Goal: Task Accomplishment & Management: Use online tool/utility

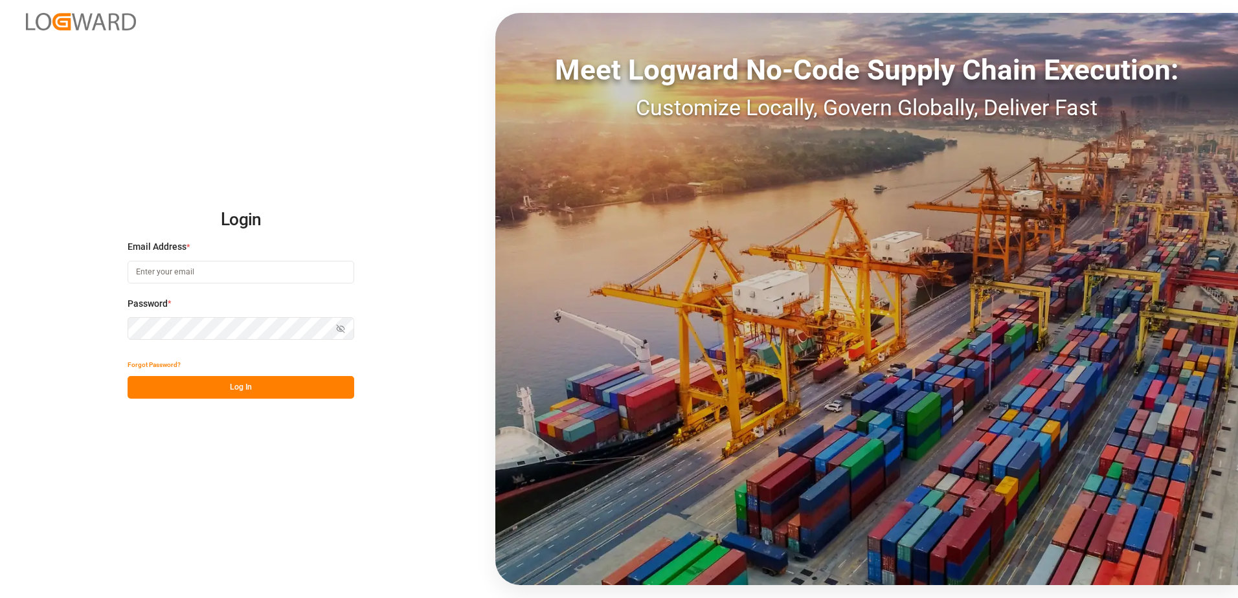
type input "[PERSON_NAME][EMAIL_ADDRESS][PERSON_NAME][DOMAIN_NAME]"
click at [186, 386] on button "Log In" at bounding box center [241, 387] width 227 height 23
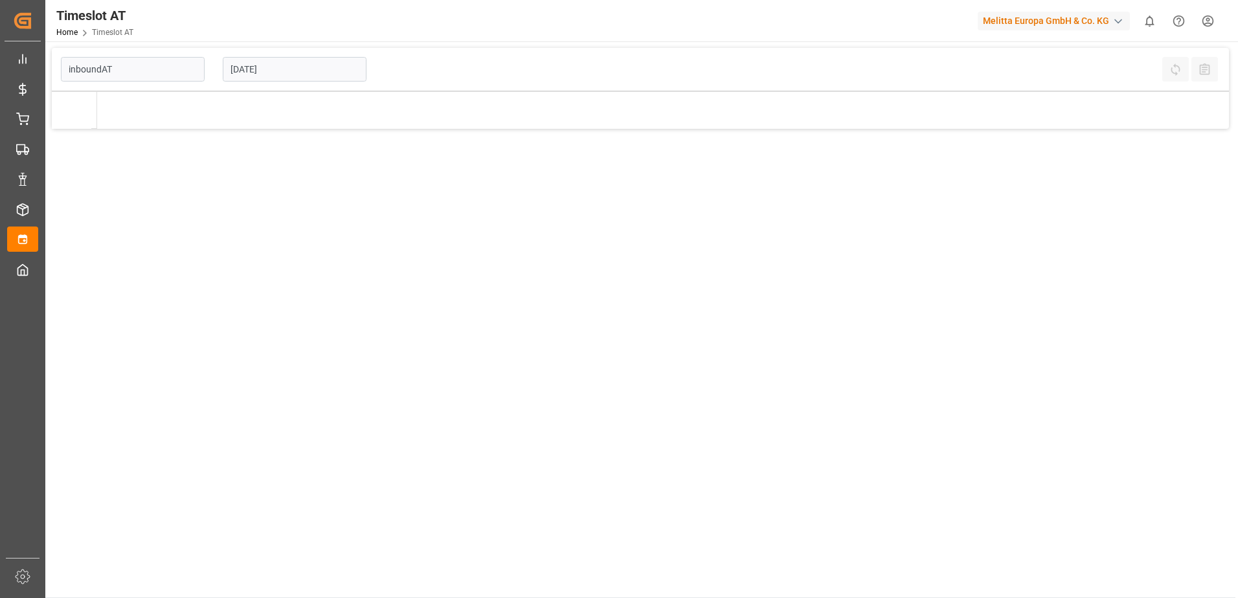
type input "Inbound AT"
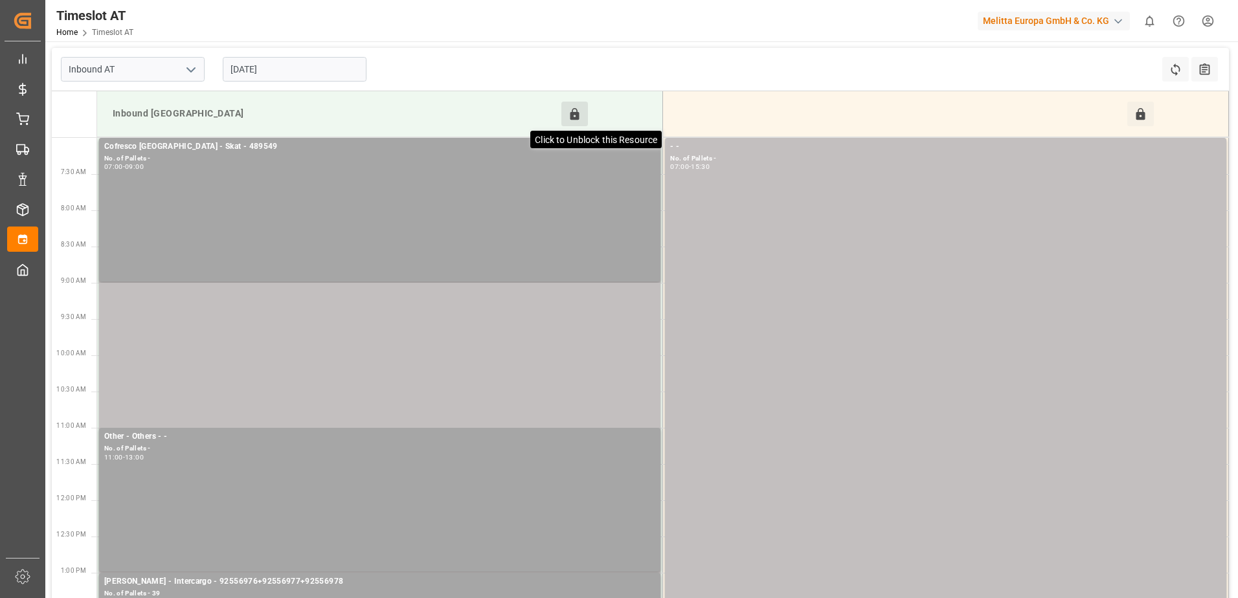
click at [579, 112] on icon at bounding box center [574, 114] width 9 height 12
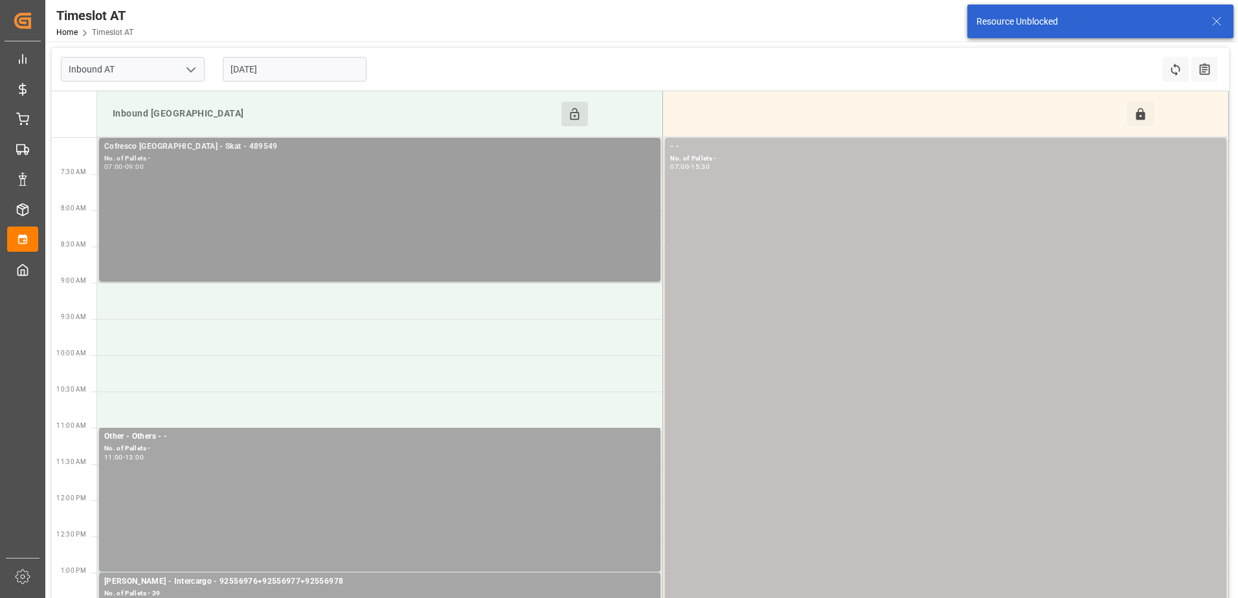
click at [377, 161] on div "No. of Pallets -" at bounding box center [379, 158] width 551 height 11
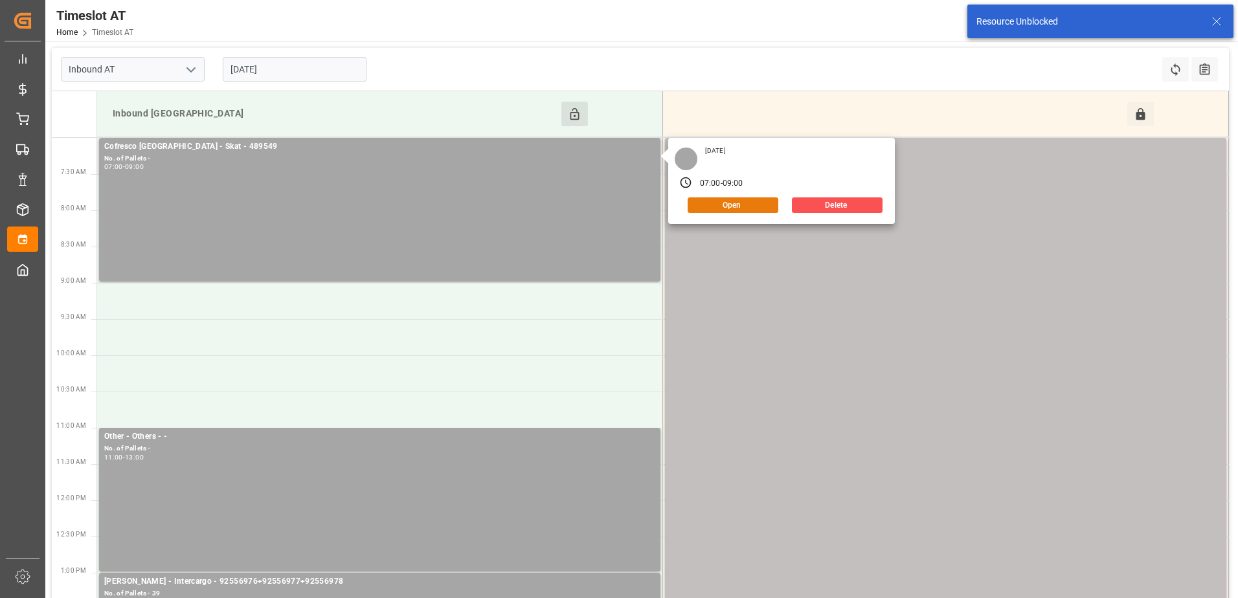
click at [698, 205] on button "Open" at bounding box center [732, 205] width 91 height 16
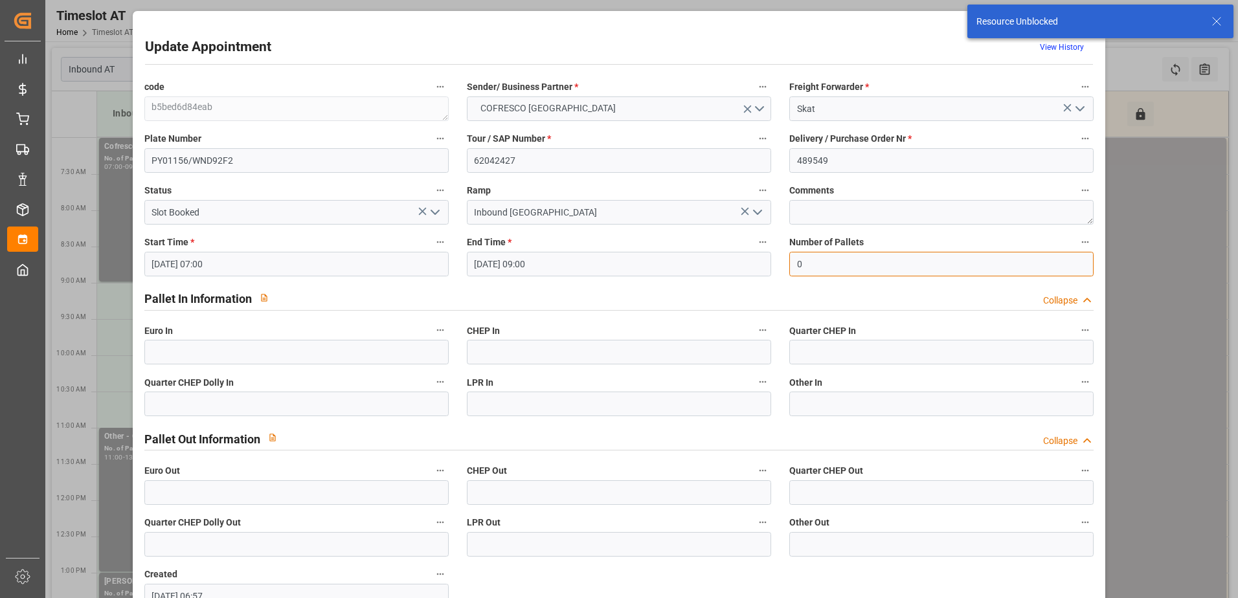
click at [816, 269] on input "0" at bounding box center [941, 264] width 304 height 25
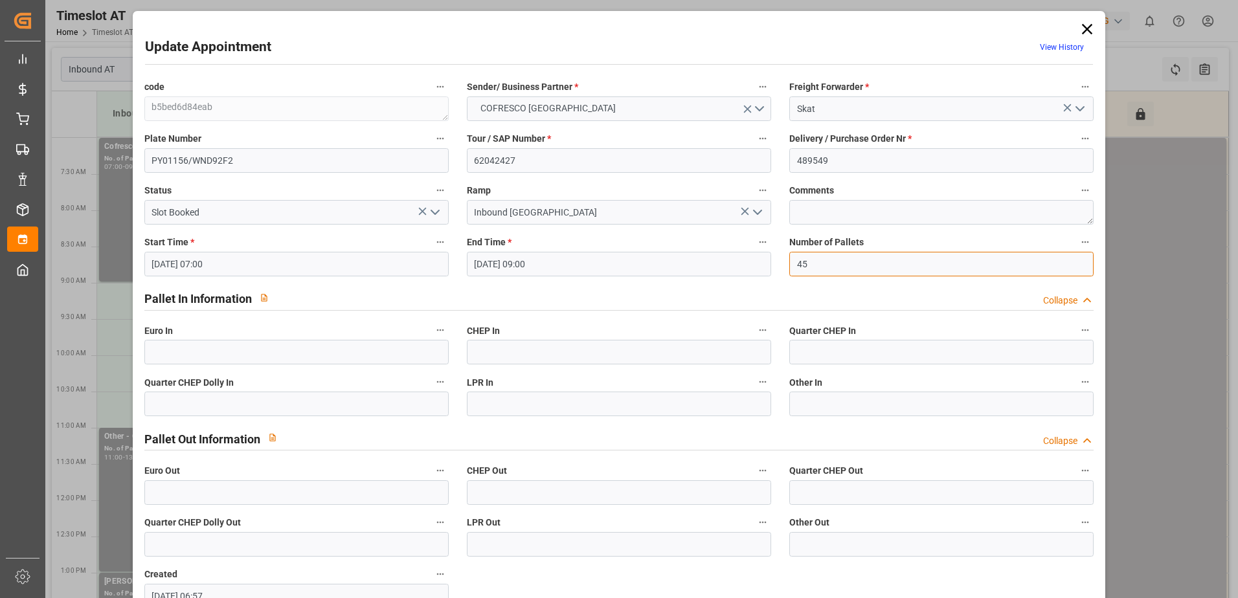
type input "4"
type input "35"
click at [434, 213] on icon "open menu" at bounding box center [435, 213] width 16 height 16
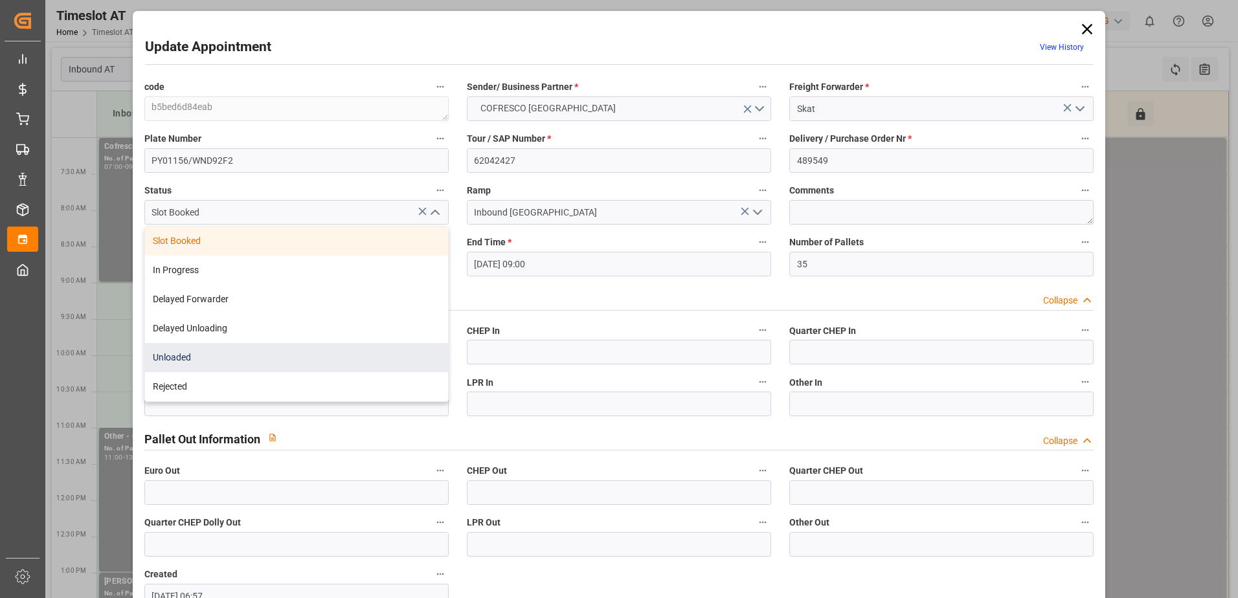
click at [311, 366] on div "Unloaded" at bounding box center [296, 357] width 303 height 29
type input "Unloaded"
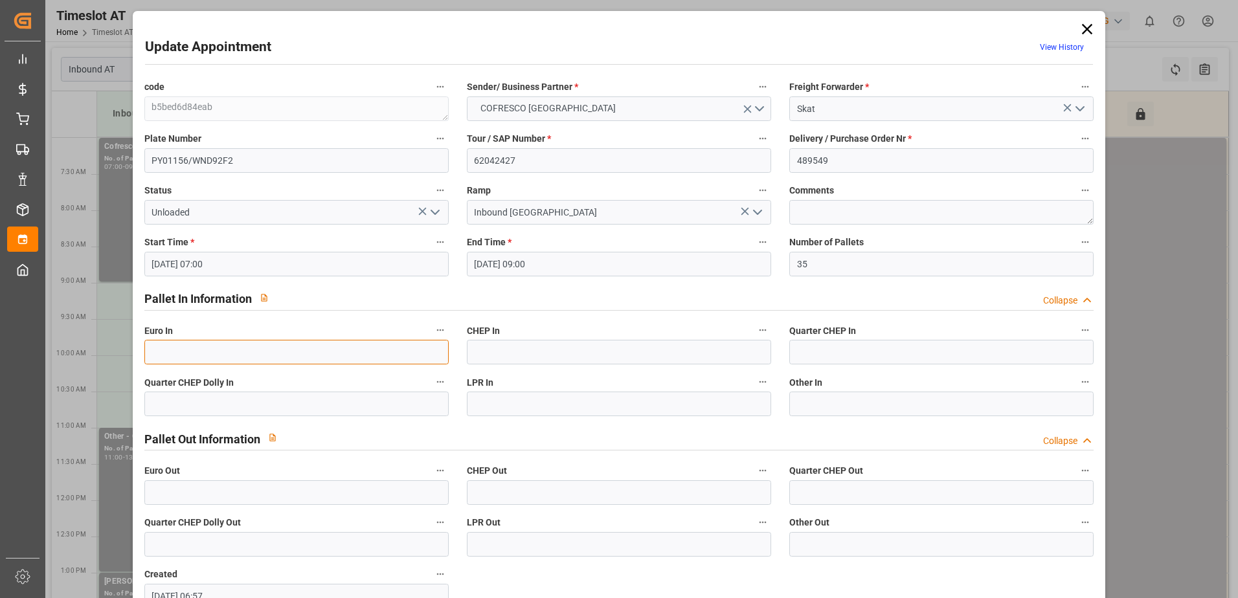
click at [247, 350] on input "text" at bounding box center [296, 352] width 304 height 25
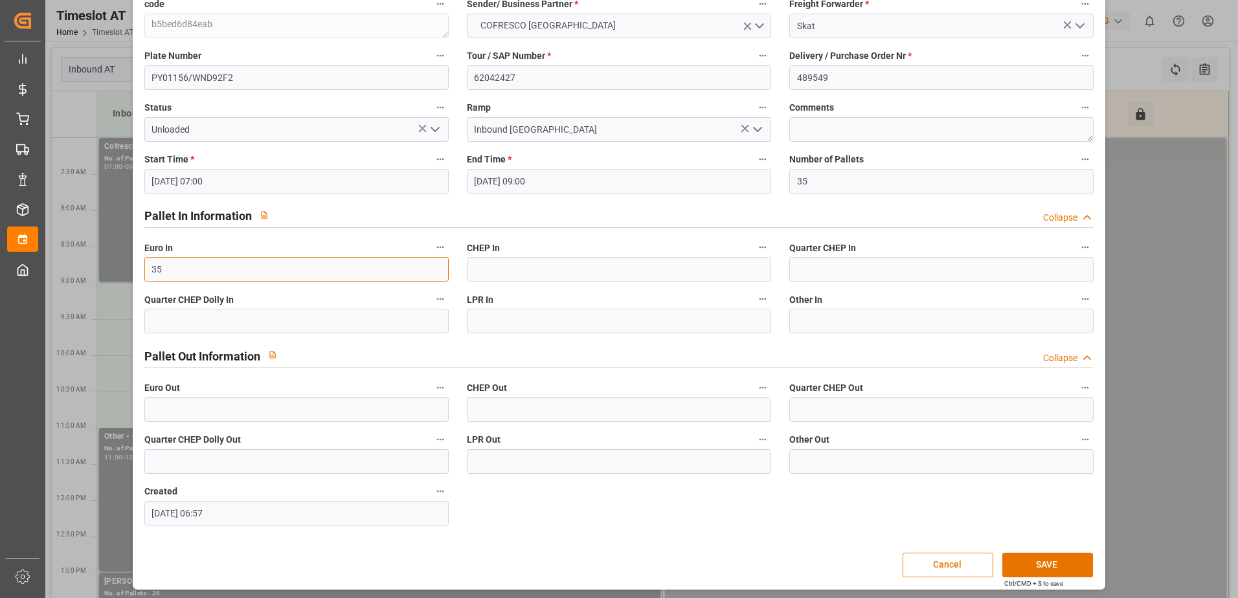
scroll to position [85, 0]
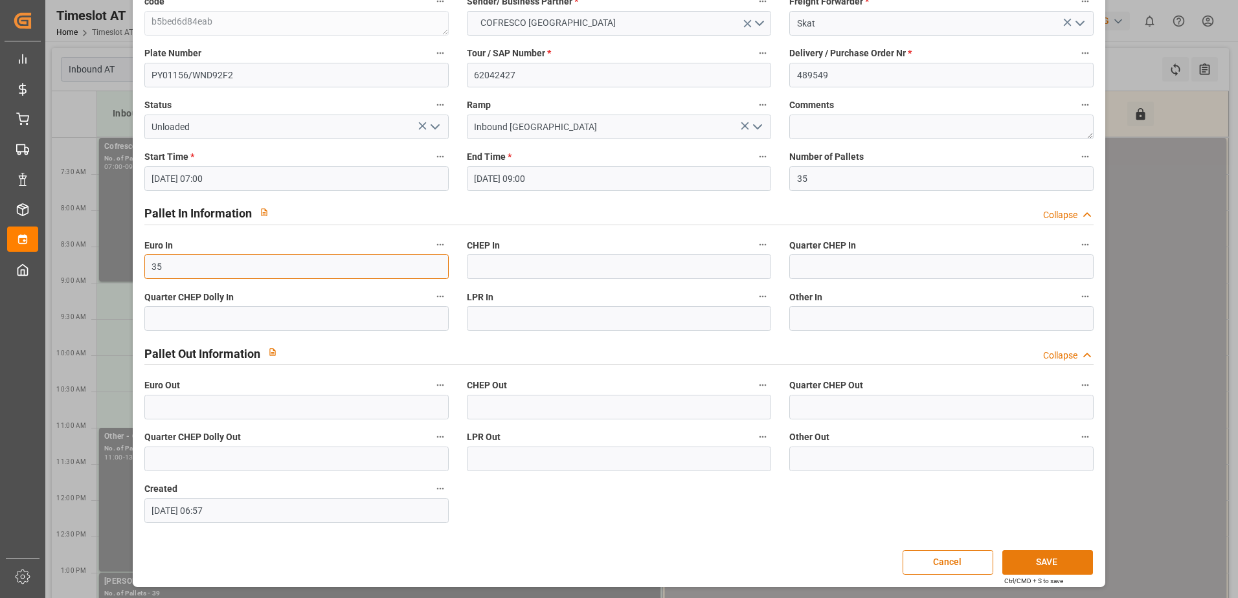
type input "35"
click at [1053, 559] on button "SAVE" at bounding box center [1047, 562] width 91 height 25
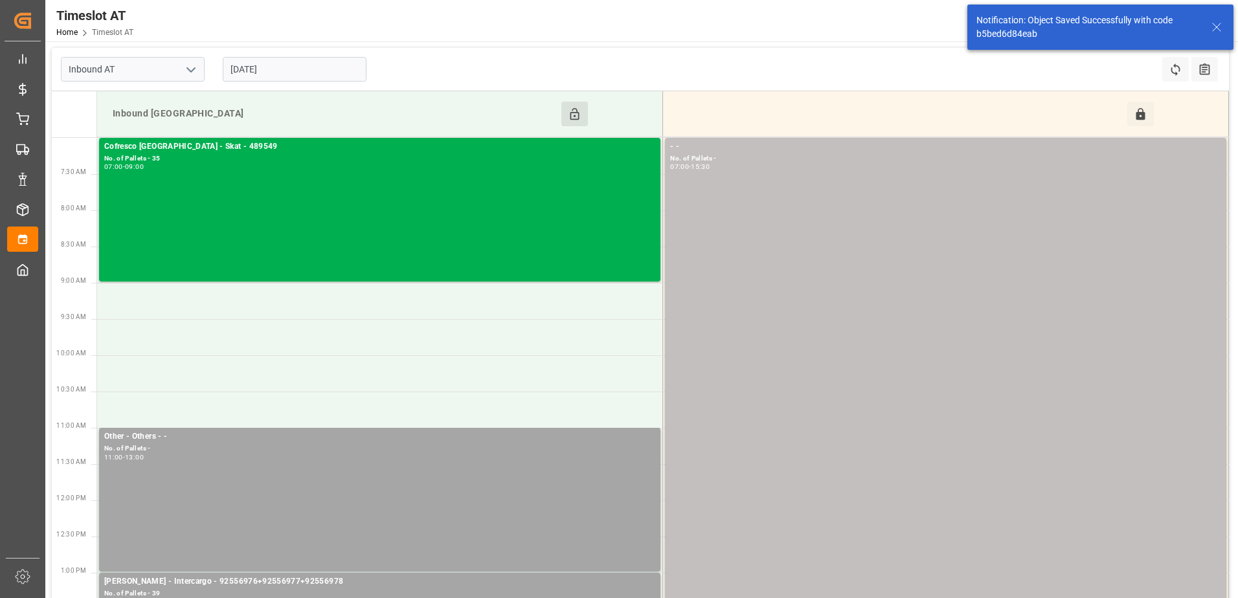
click at [584, 114] on button "Click to Block this Resource" at bounding box center [574, 114] width 27 height 25
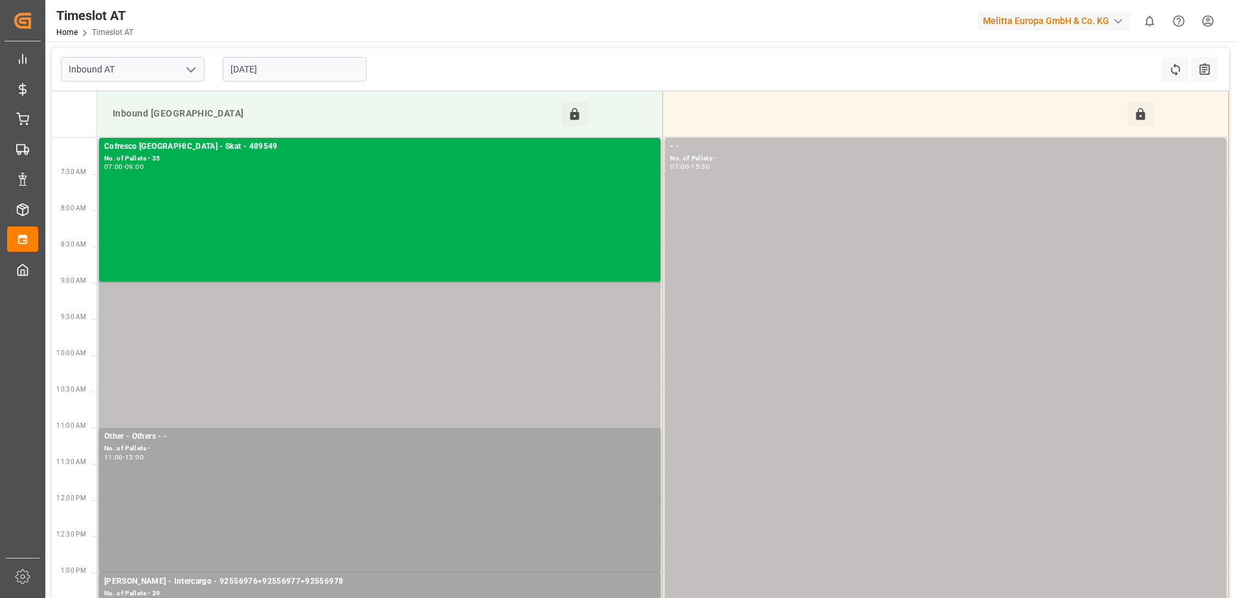
click at [317, 57] on input "[DATE]" at bounding box center [295, 69] width 144 height 25
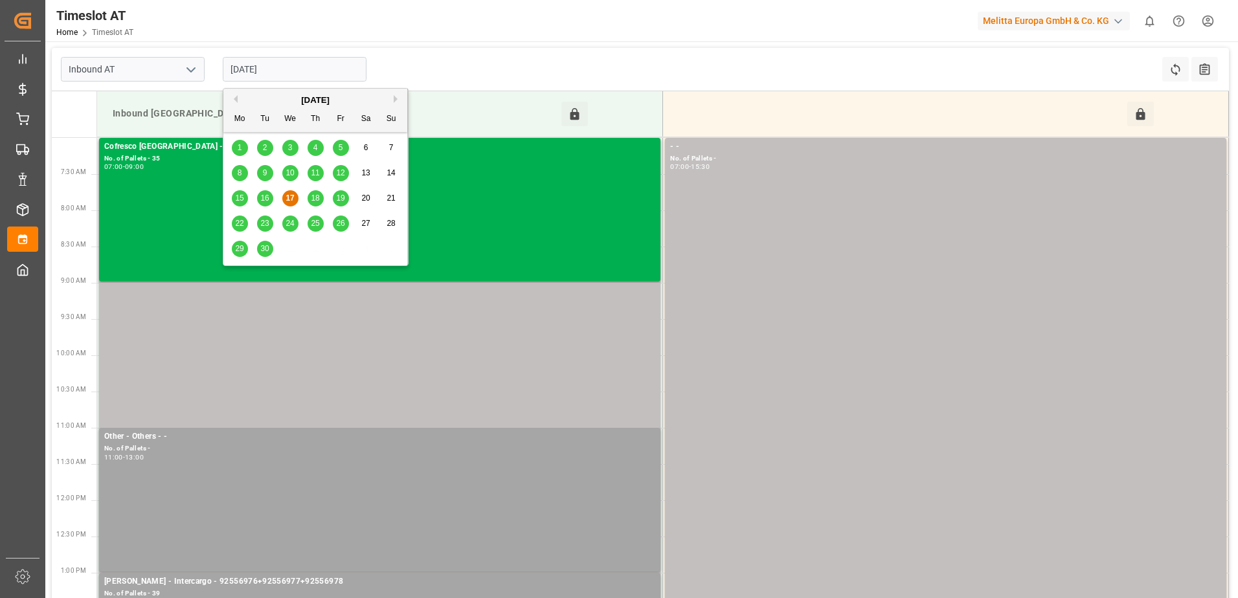
click at [315, 197] on span "18" at bounding box center [315, 198] width 8 height 9
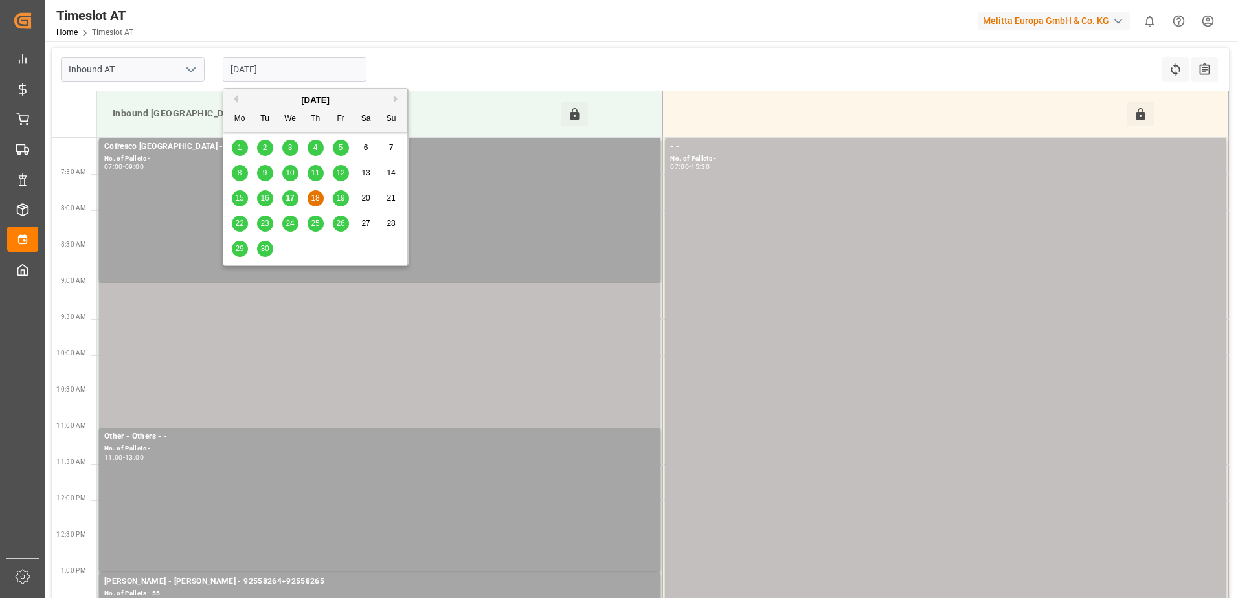
click at [304, 62] on input "[DATE]" at bounding box center [295, 69] width 144 height 25
click at [296, 199] on div "17" at bounding box center [290, 199] width 16 height 16
type input "[DATE]"
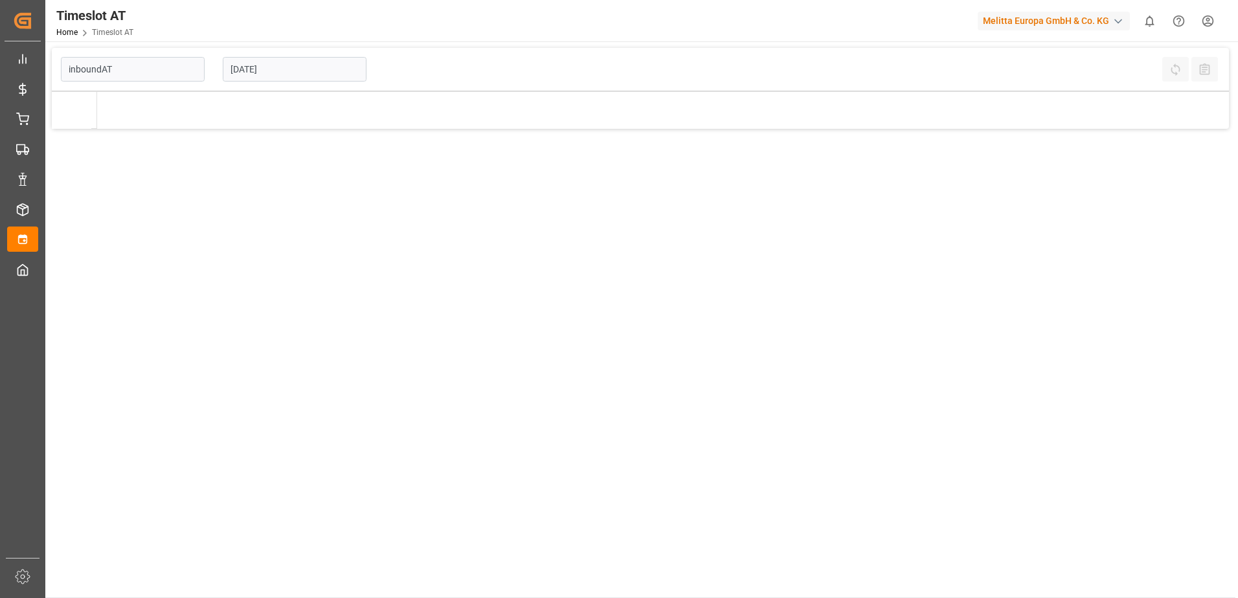
type input "Inbound AT"
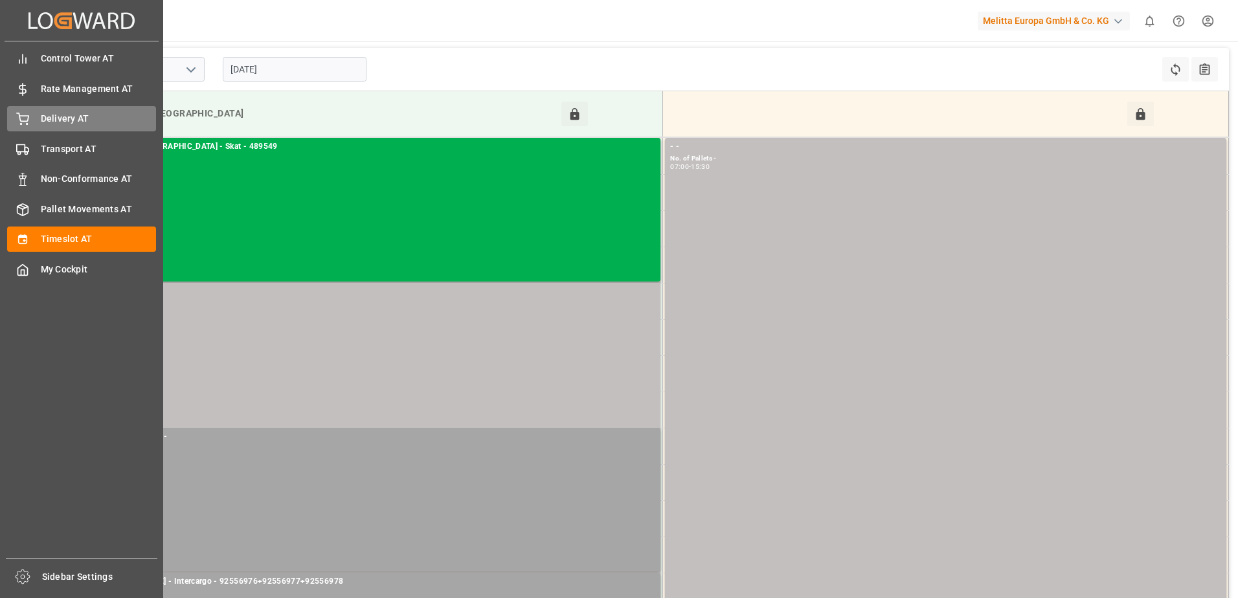
click at [30, 120] on div "Delivery AT Delivery AT" at bounding box center [81, 118] width 149 height 25
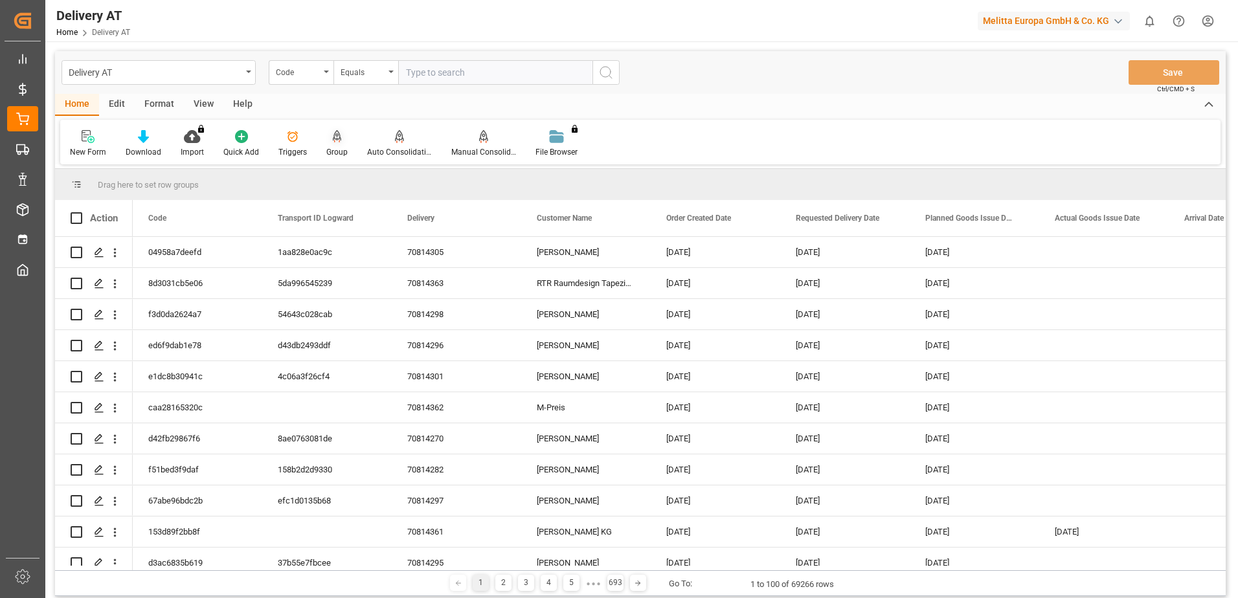
click at [337, 148] on div "Group" at bounding box center [336, 152] width 21 height 12
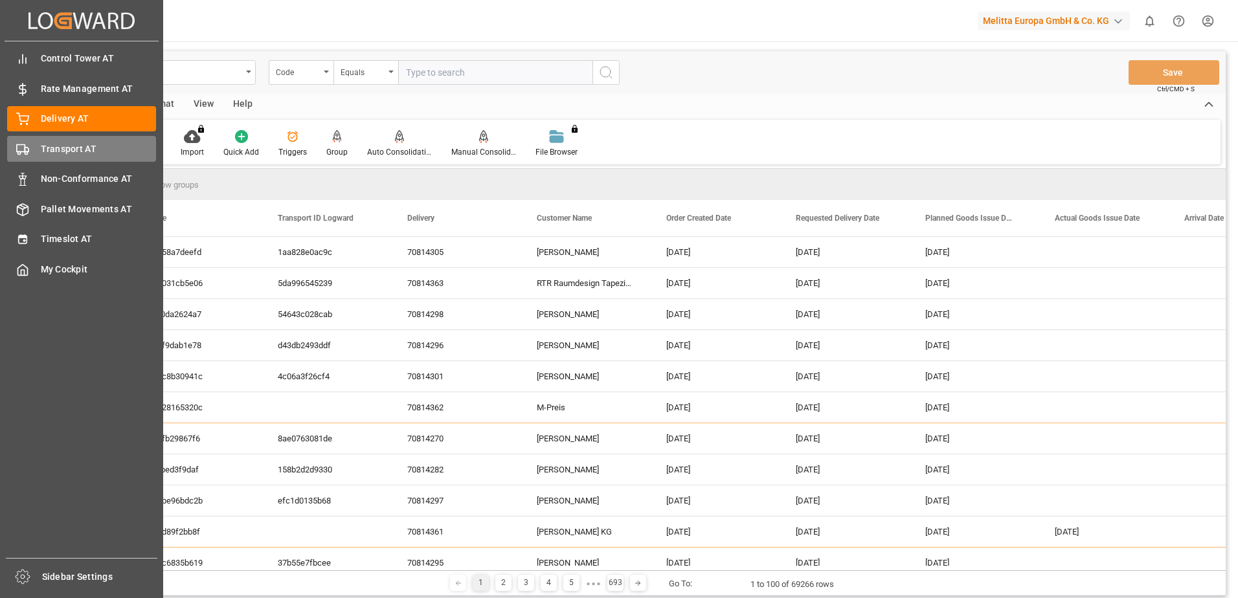
click at [33, 151] on div "Transport AT Transport AT" at bounding box center [81, 148] width 149 height 25
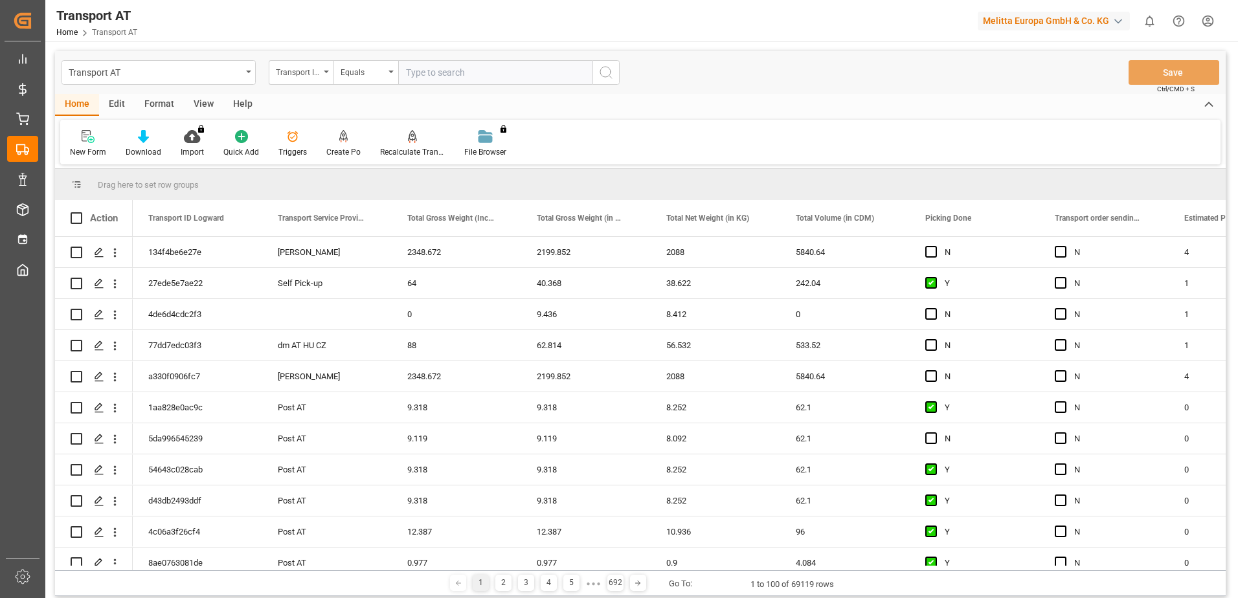
click at [322, 73] on div "Transport ID Logward" at bounding box center [301, 72] width 65 height 25
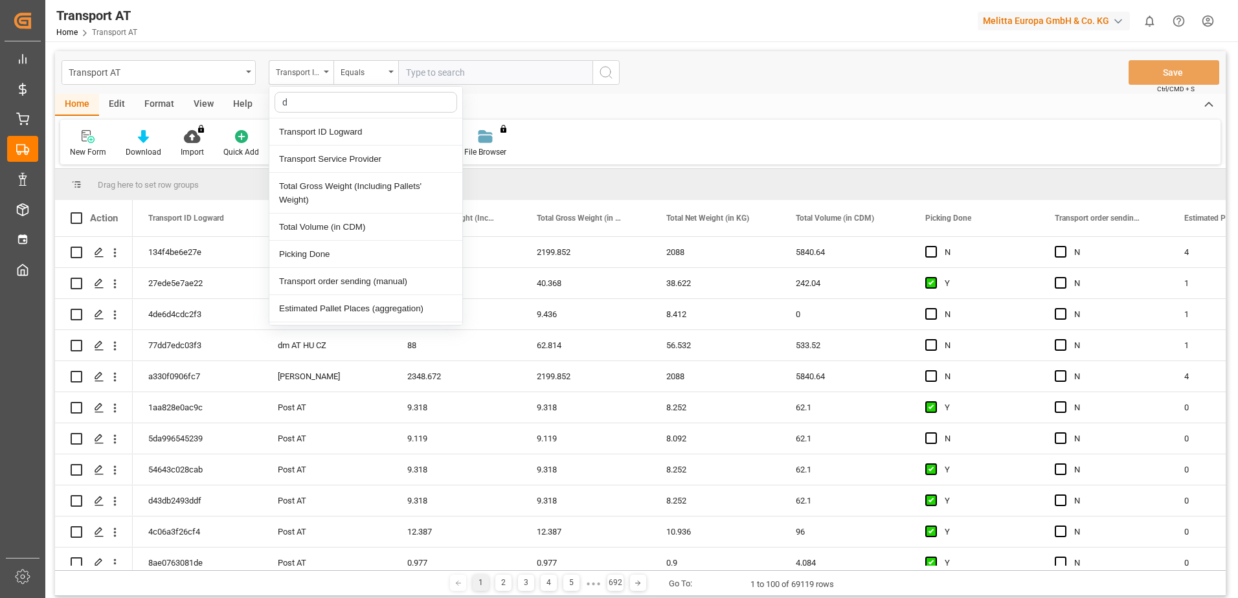
type input "do"
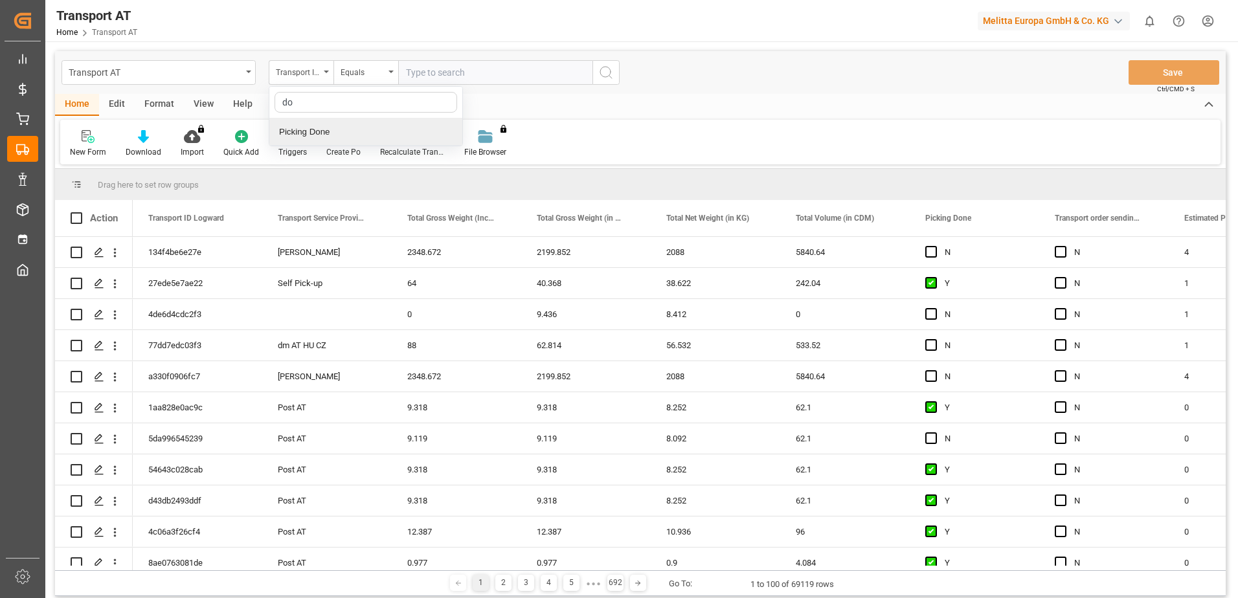
click at [315, 137] on div "Picking Done" at bounding box center [365, 131] width 193 height 27
click at [451, 71] on input "text" at bounding box center [495, 72] width 194 height 25
type input "Y"
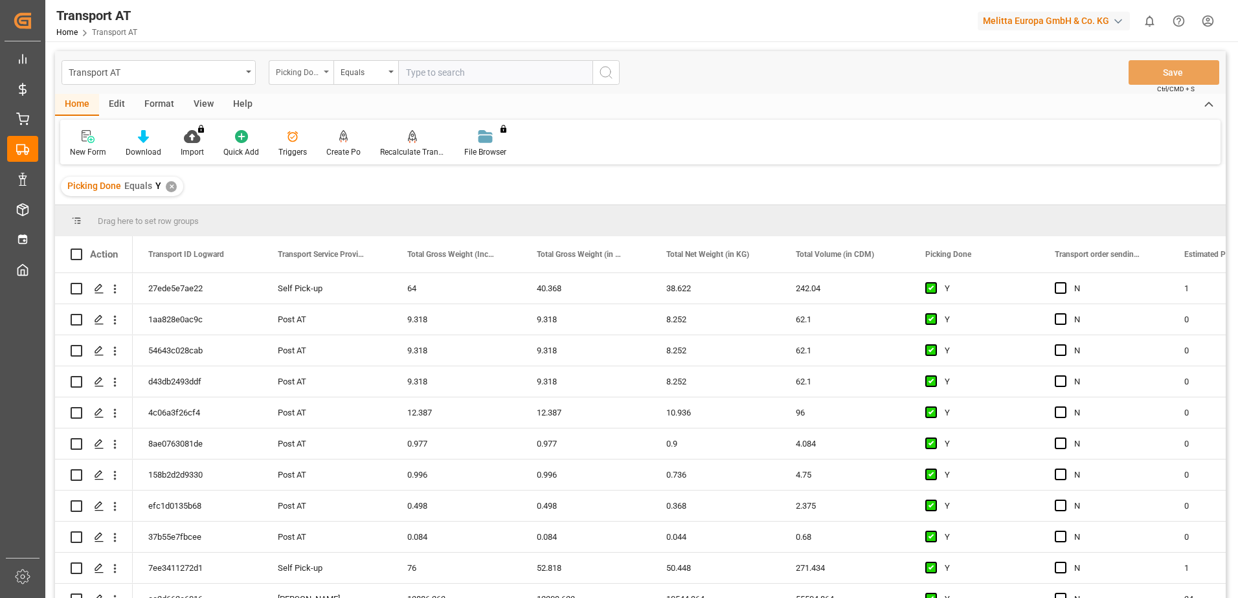
click at [323, 74] on div "Picking Done" at bounding box center [301, 72] width 65 height 25
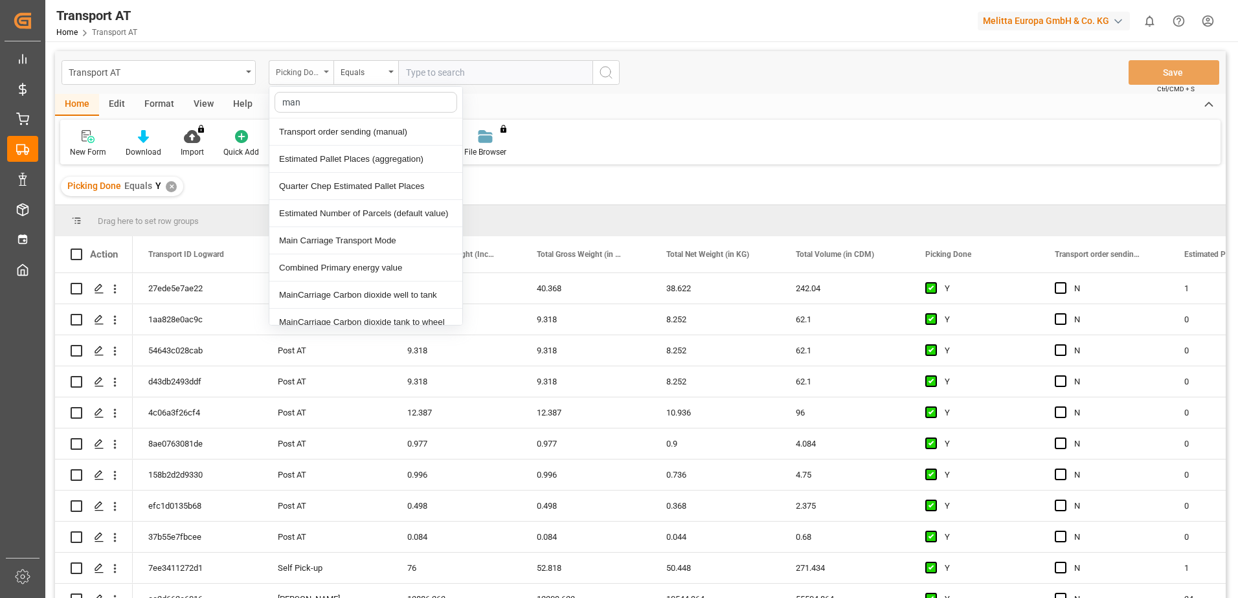
type input "manu"
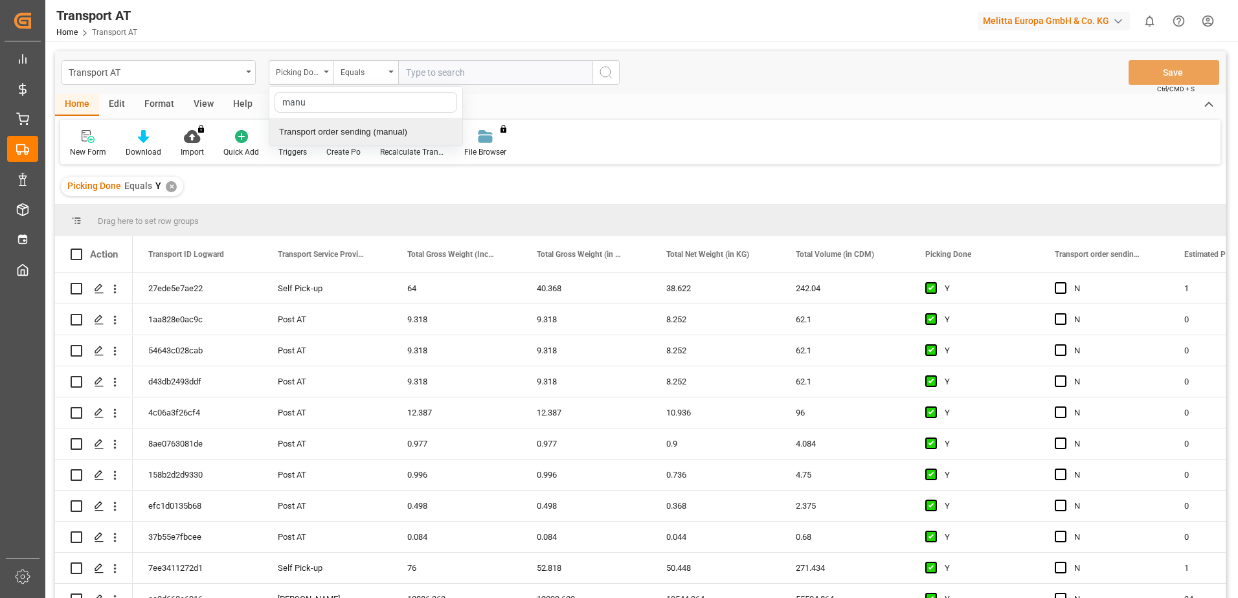
click at [333, 131] on div "Transport order sending (manual)" at bounding box center [365, 131] width 193 height 27
click at [472, 65] on input "text" at bounding box center [495, 72] width 194 height 25
type input "N"
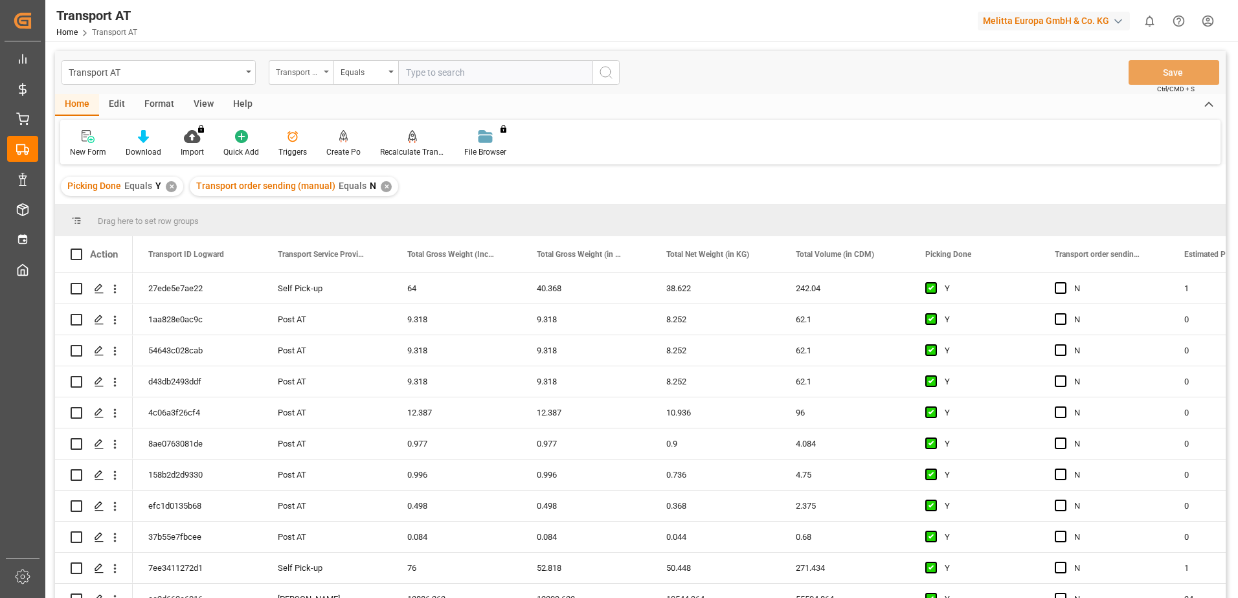
click at [322, 74] on div "Transport order sending (manual)" at bounding box center [301, 72] width 65 height 25
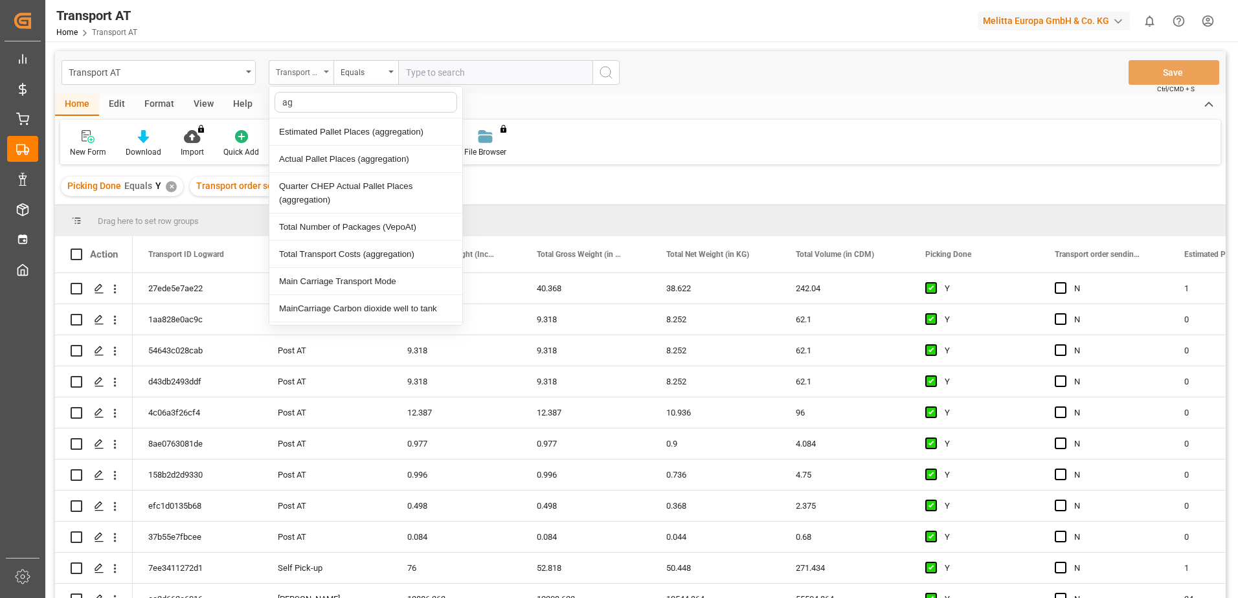
type input "agg"
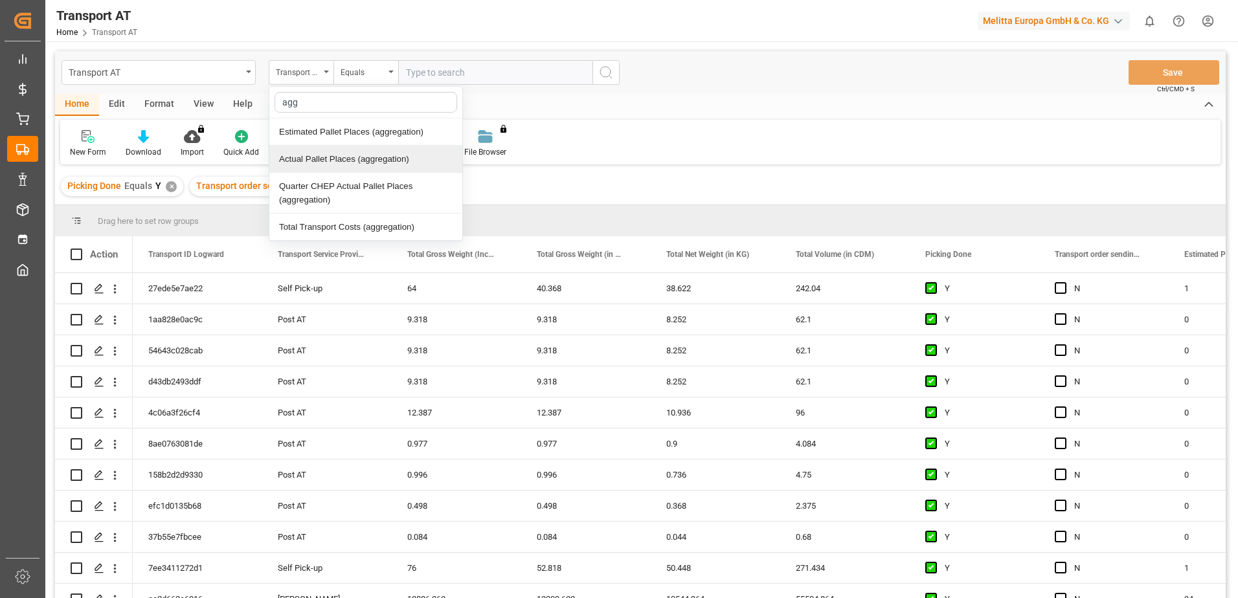
click at [339, 160] on div "Actual Pallet Places (aggregation)" at bounding box center [365, 159] width 193 height 27
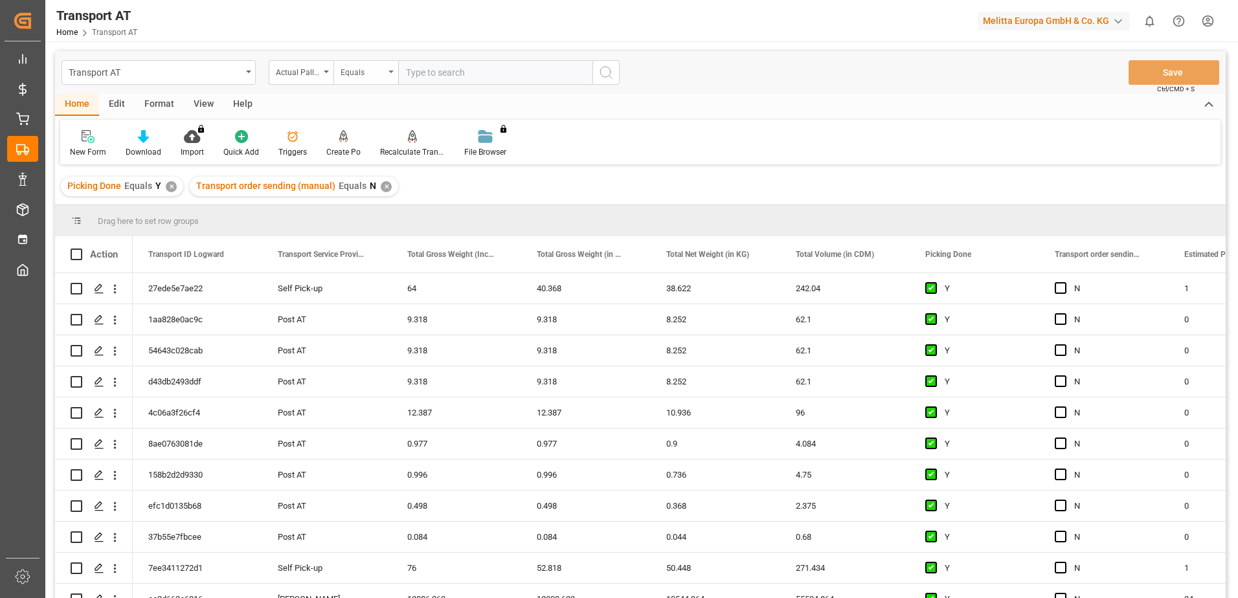
click at [385, 74] on div "Equals" at bounding box center [365, 72] width 65 height 25
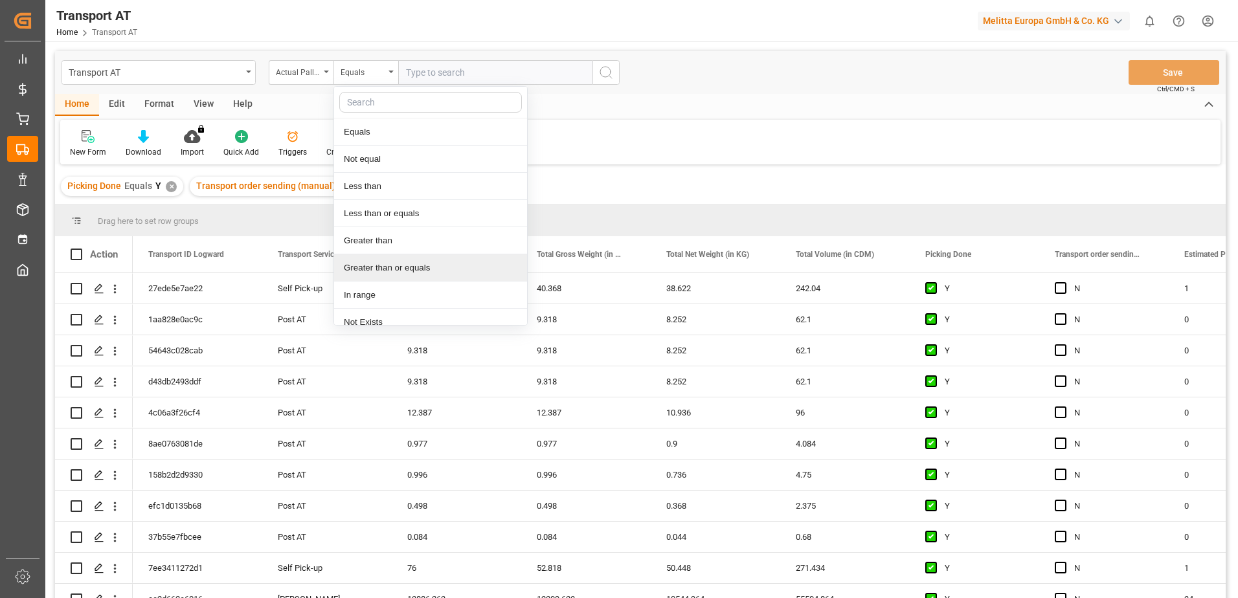
click at [388, 269] on div "Greater than or equals" at bounding box center [430, 267] width 193 height 27
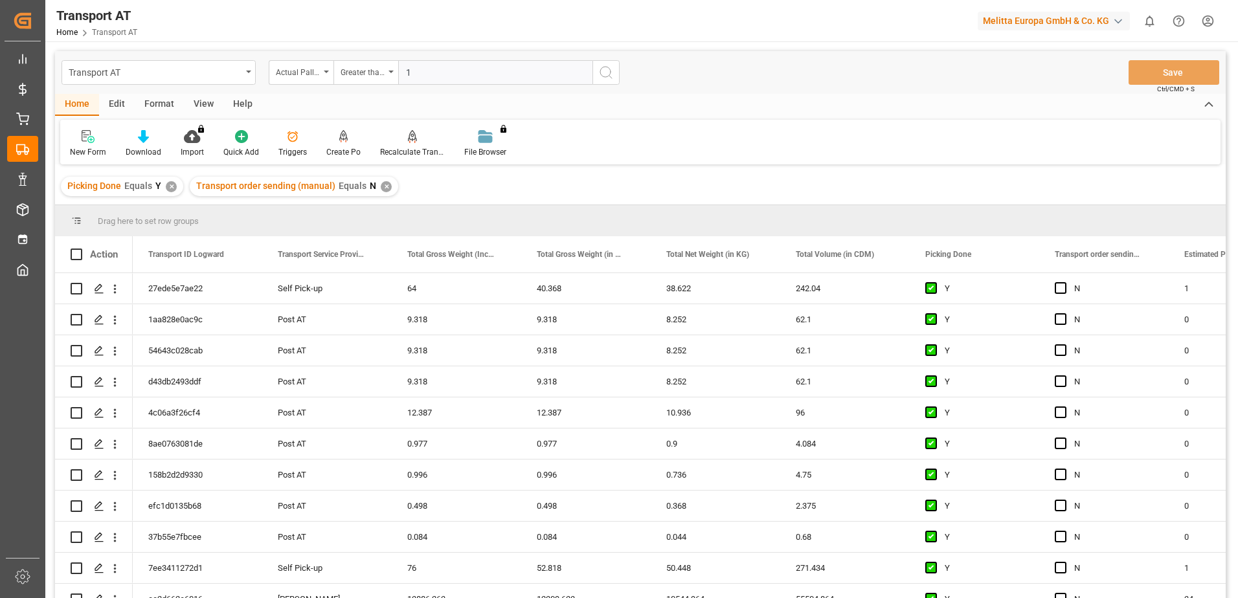
type input "1"
click at [604, 72] on icon "search button" at bounding box center [606, 73] width 16 height 16
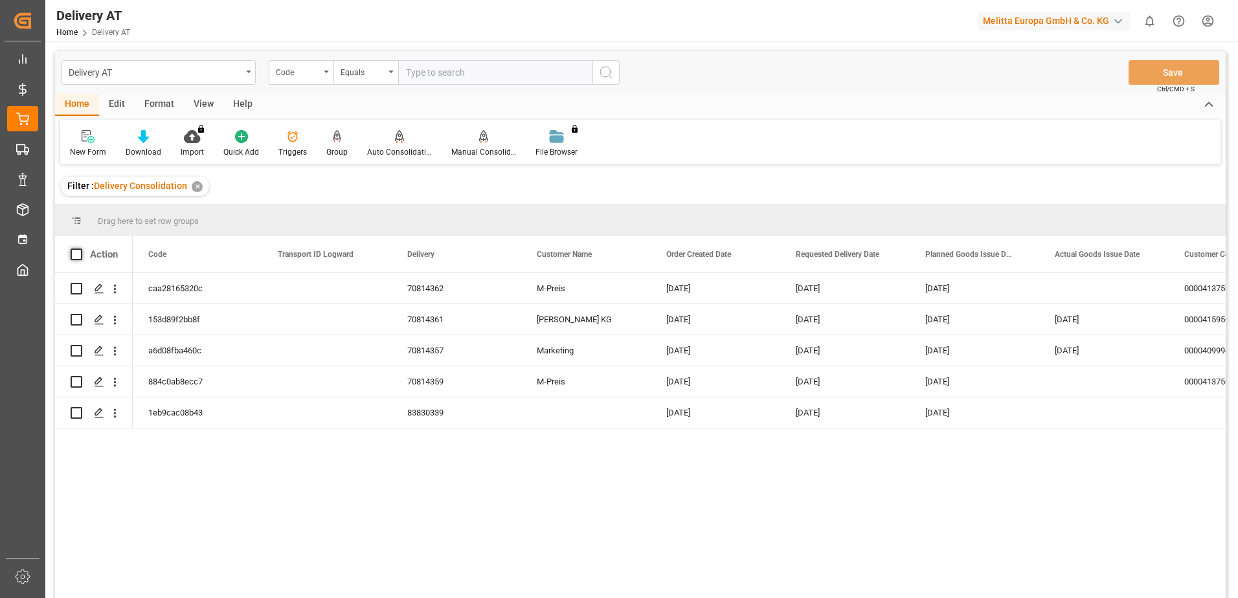
click at [78, 256] on span at bounding box center [77, 255] width 12 height 12
click at [80, 249] on input "checkbox" at bounding box center [80, 249] width 0 height 0
checkbox input "true"
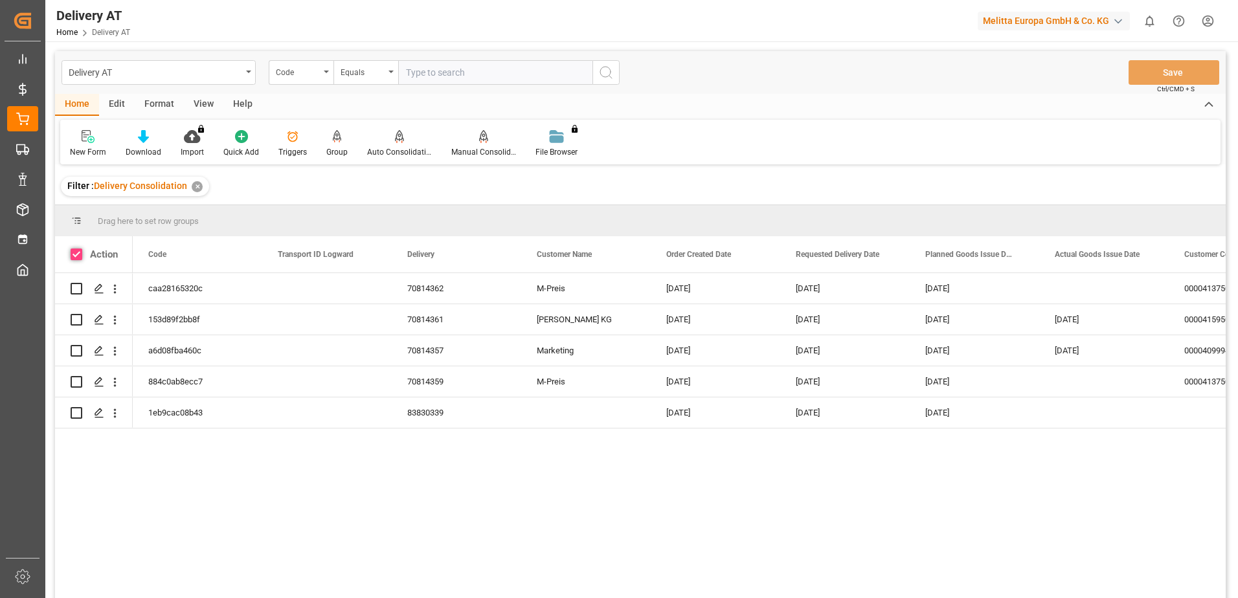
checkbox input "true"
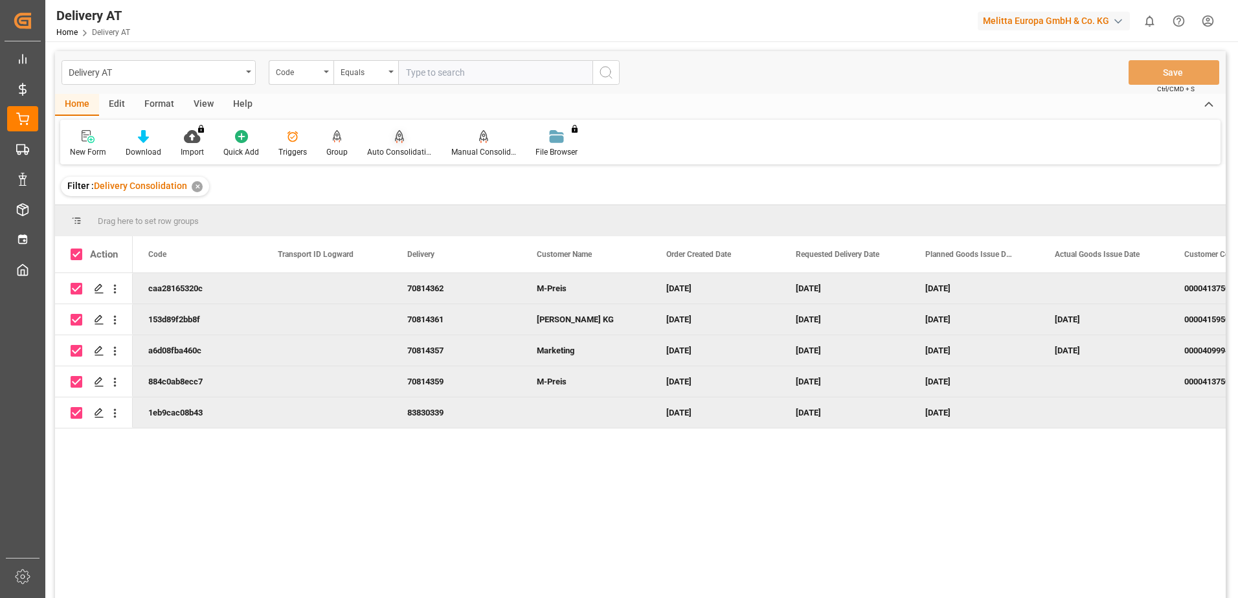
click at [404, 148] on div "Auto Consolidation" at bounding box center [399, 152] width 65 height 12
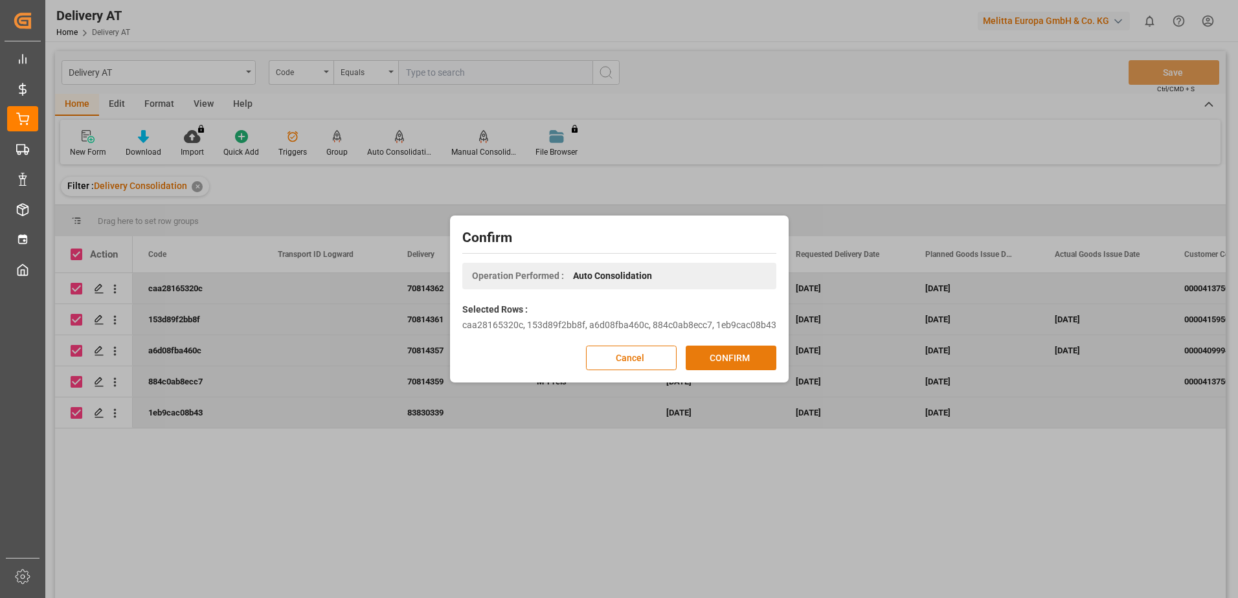
click at [746, 359] on button "CONFIRM" at bounding box center [730, 358] width 91 height 25
